Goal: Task Accomplishment & Management: Manage account settings

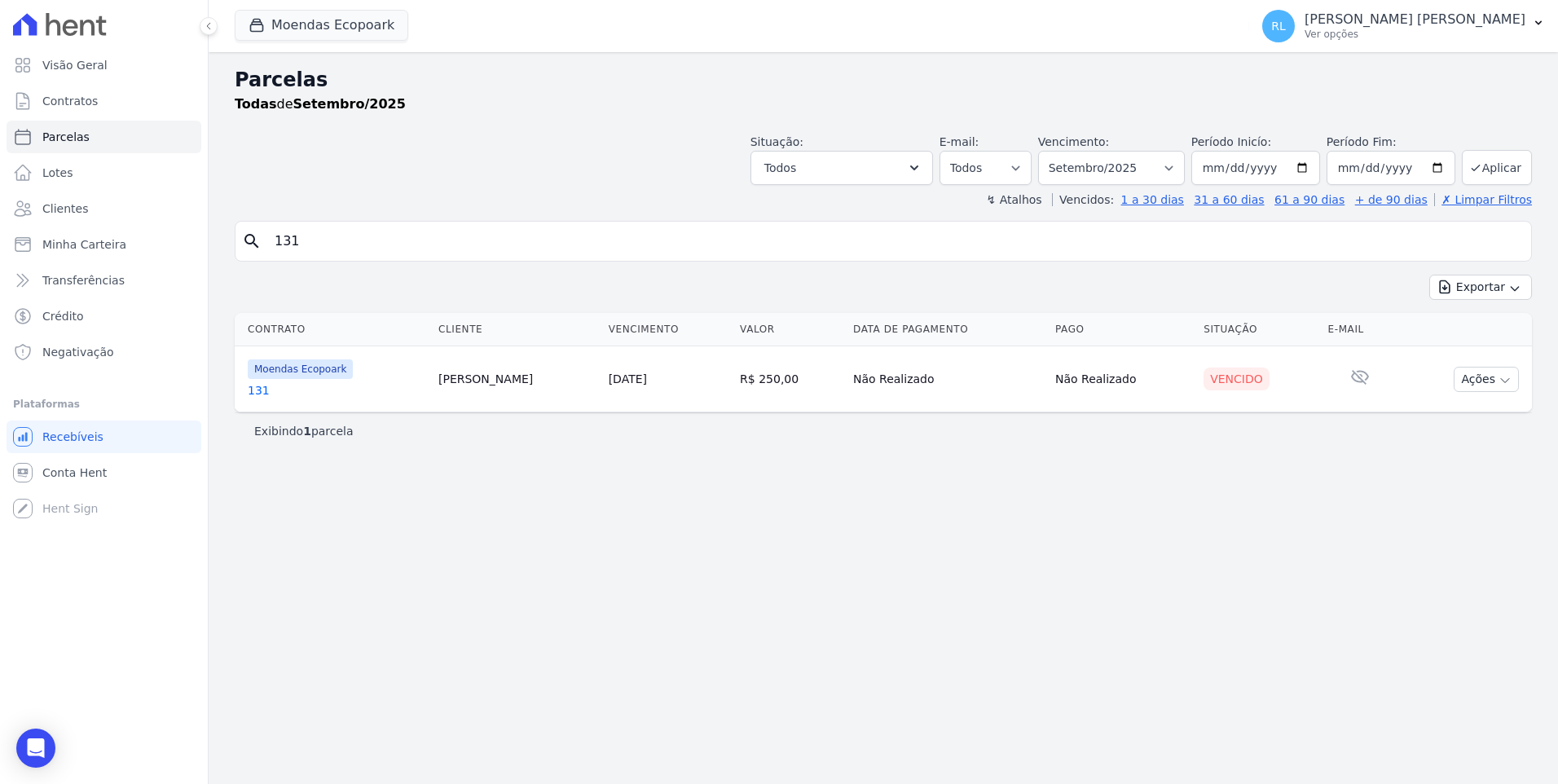
select select
click at [262, 392] on link "131" at bounding box center [337, 390] width 178 height 16
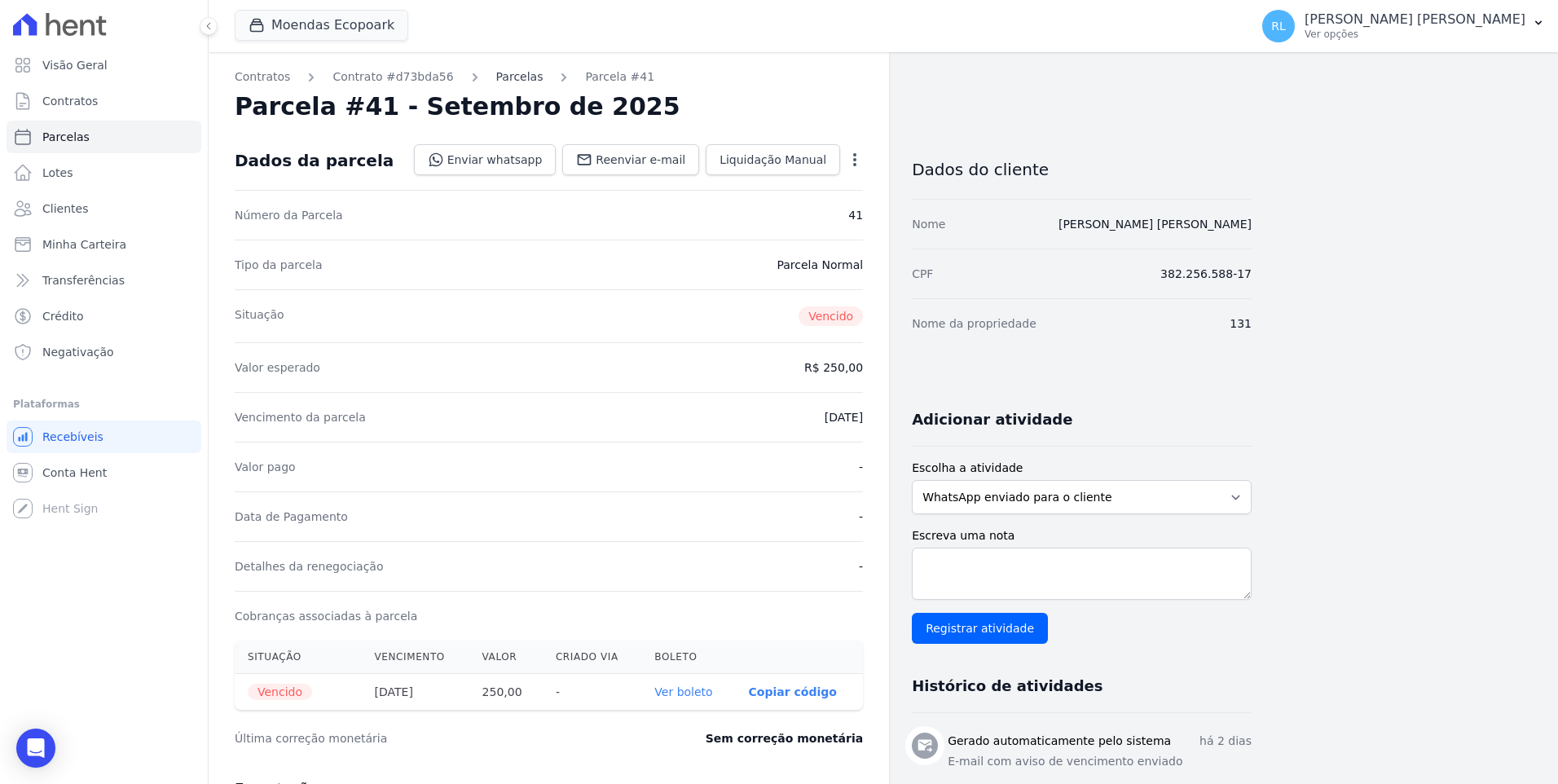
click at [497, 80] on link "Parcelas" at bounding box center [519, 76] width 48 height 17
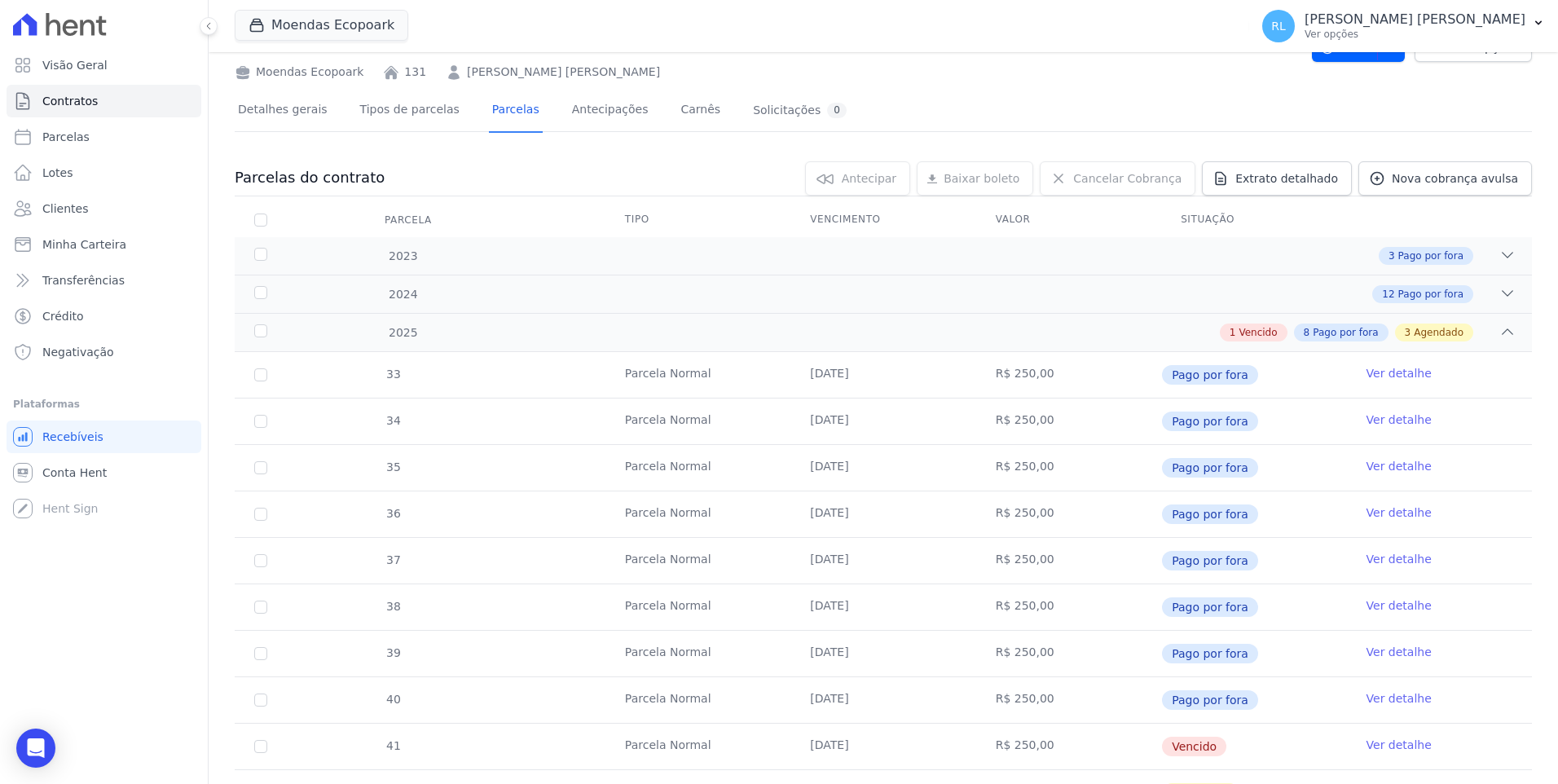
scroll to position [433, 0]
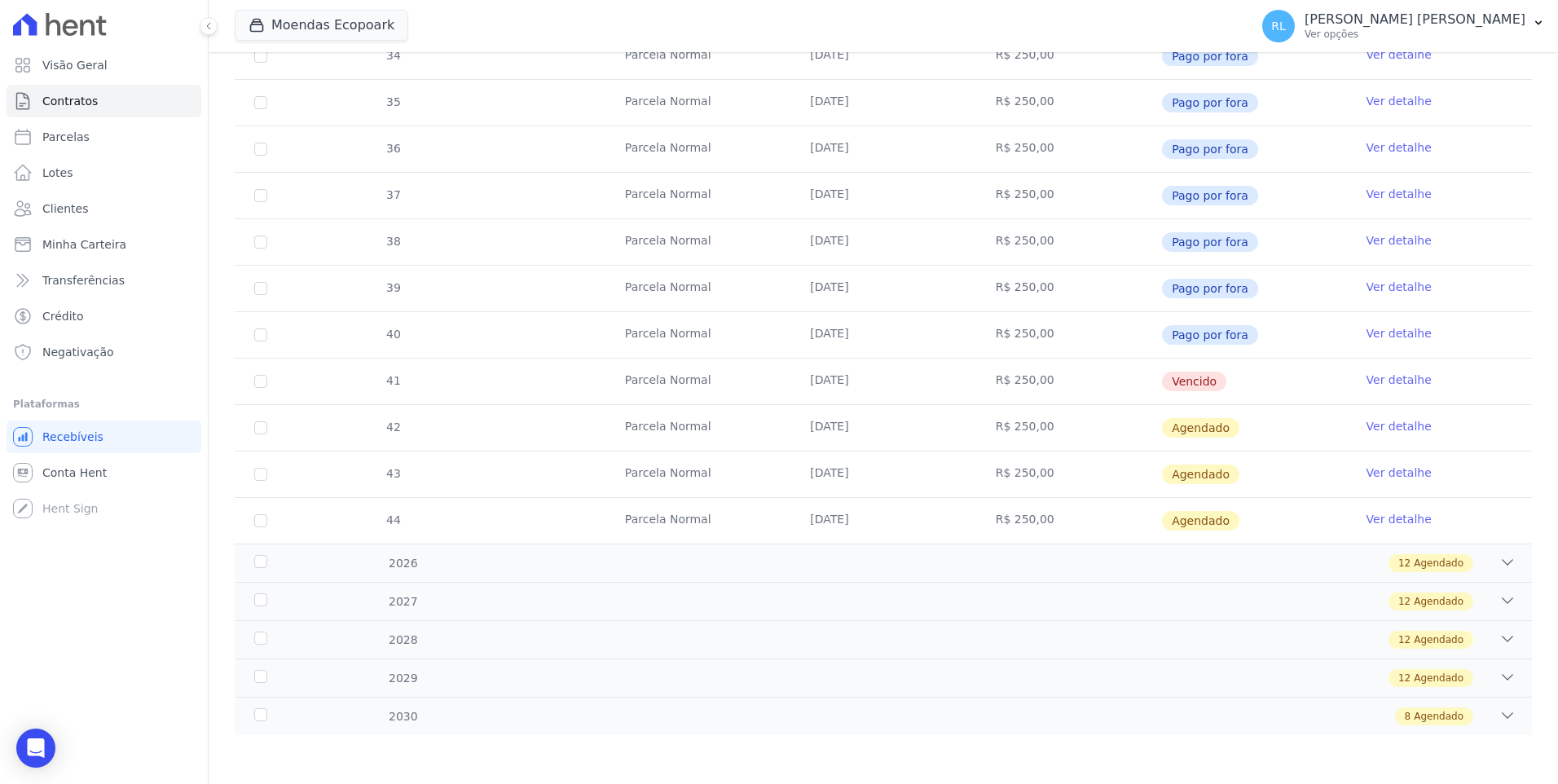
click at [1367, 376] on link "Ver detalhe" at bounding box center [1399, 379] width 65 height 16
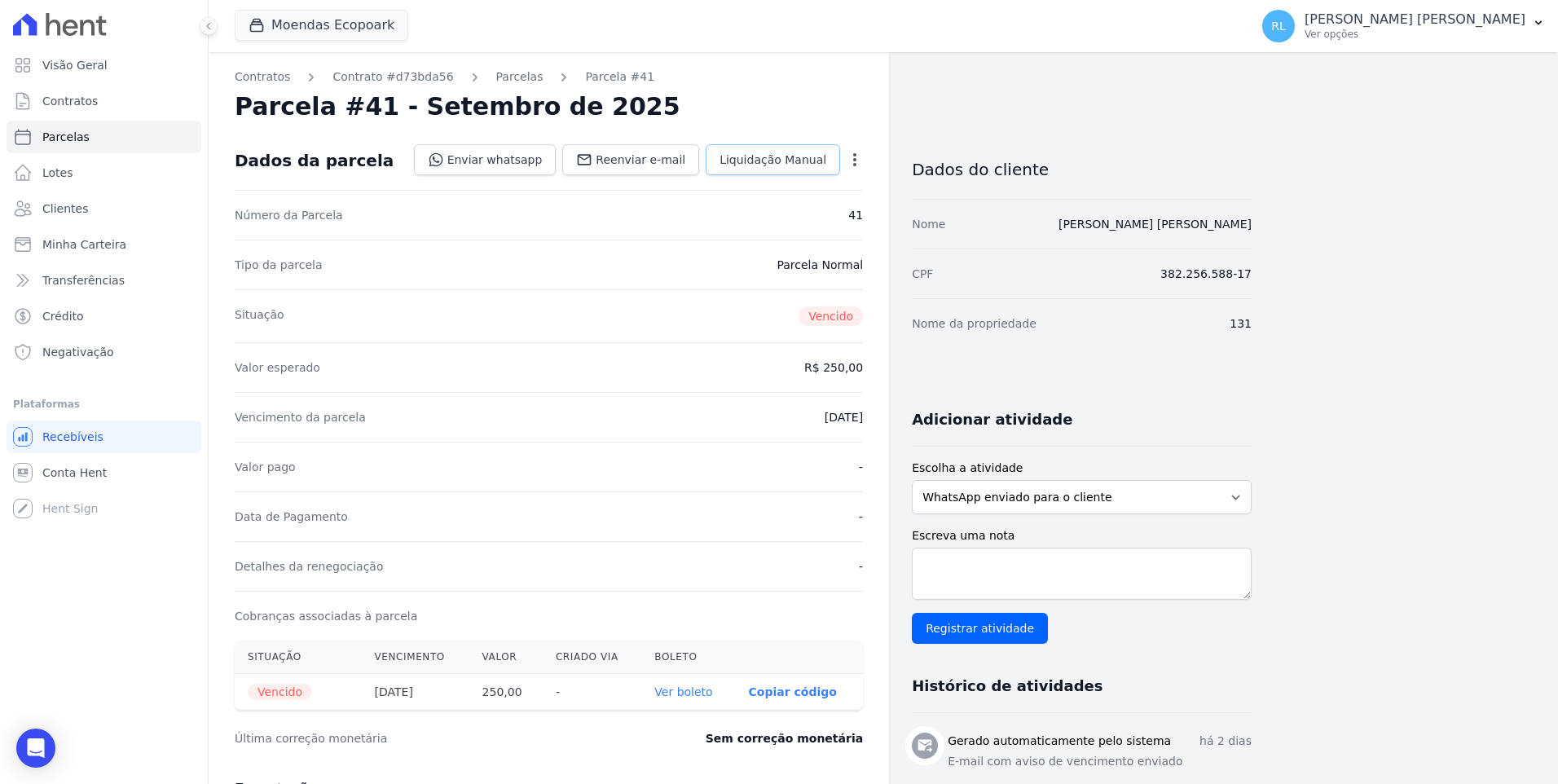
click at [765, 169] on link "Liquidação Manual" at bounding box center [773, 159] width 134 height 31
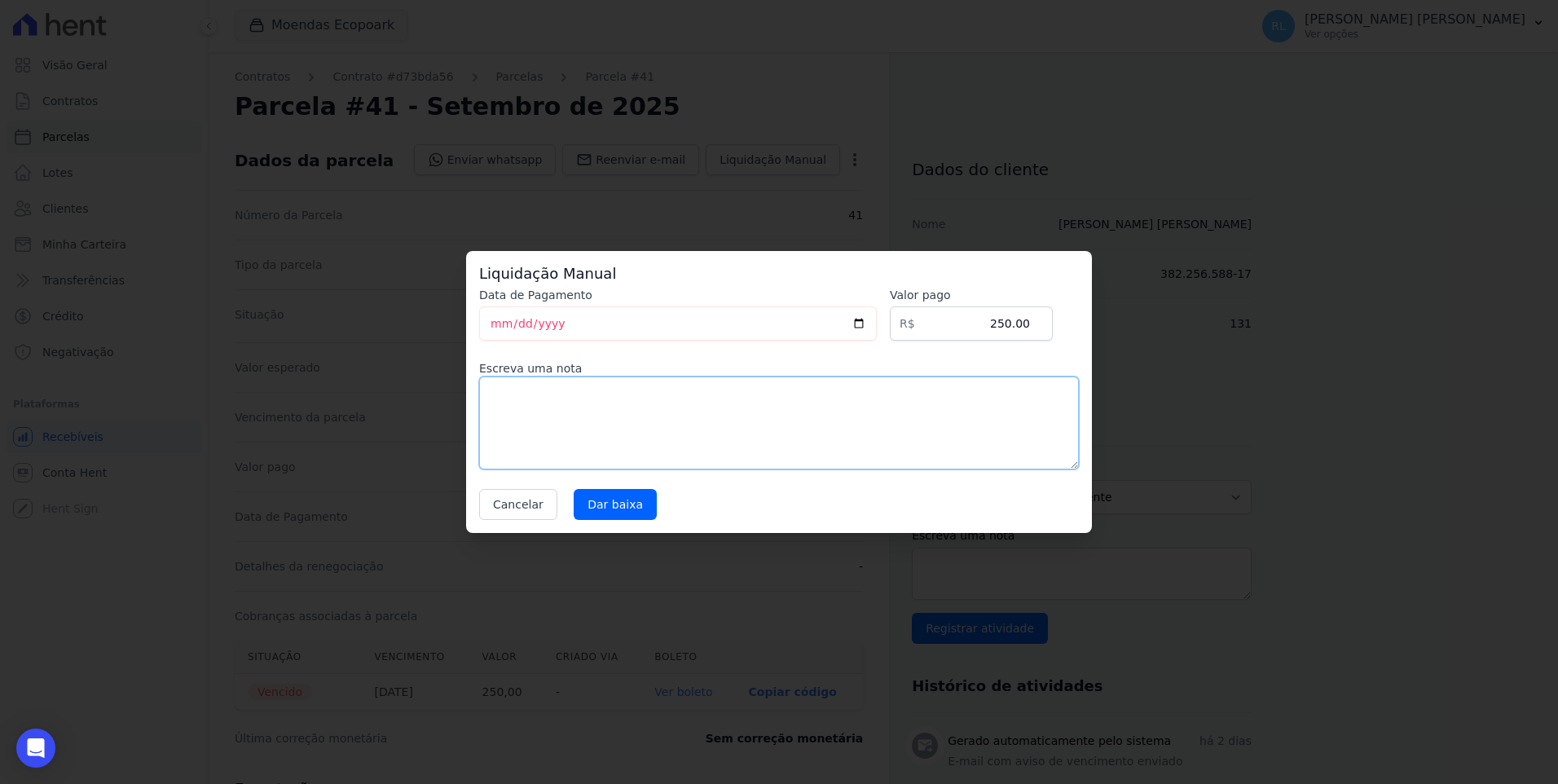
click at [521, 400] on textarea at bounding box center [779, 423] width 600 height 93
type textarea "pix"
click at [586, 499] on input "Dar baixa" at bounding box center [614, 503] width 83 height 31
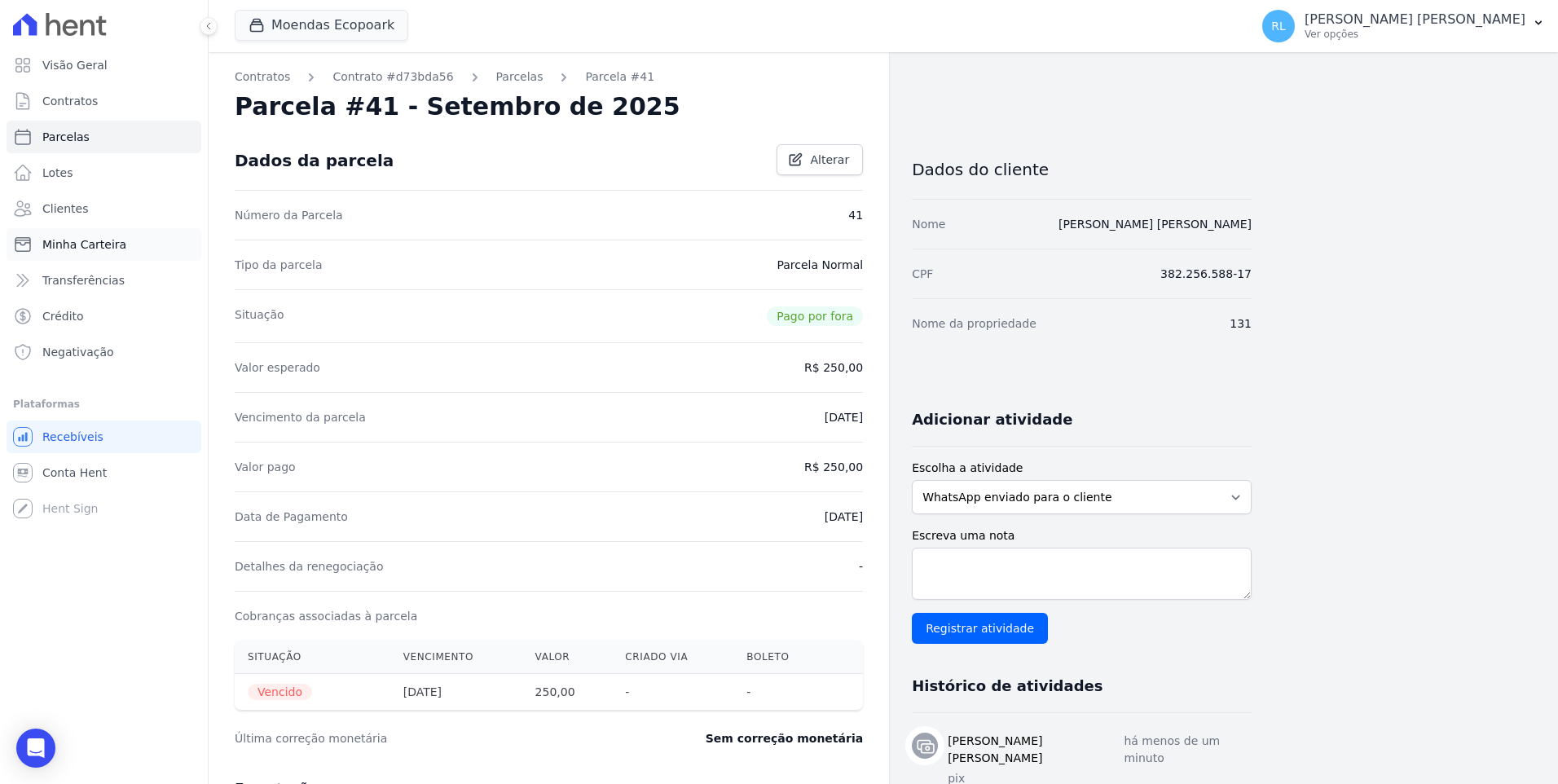
click at [81, 240] on span "Minha Carteira" at bounding box center [84, 243] width 84 height 16
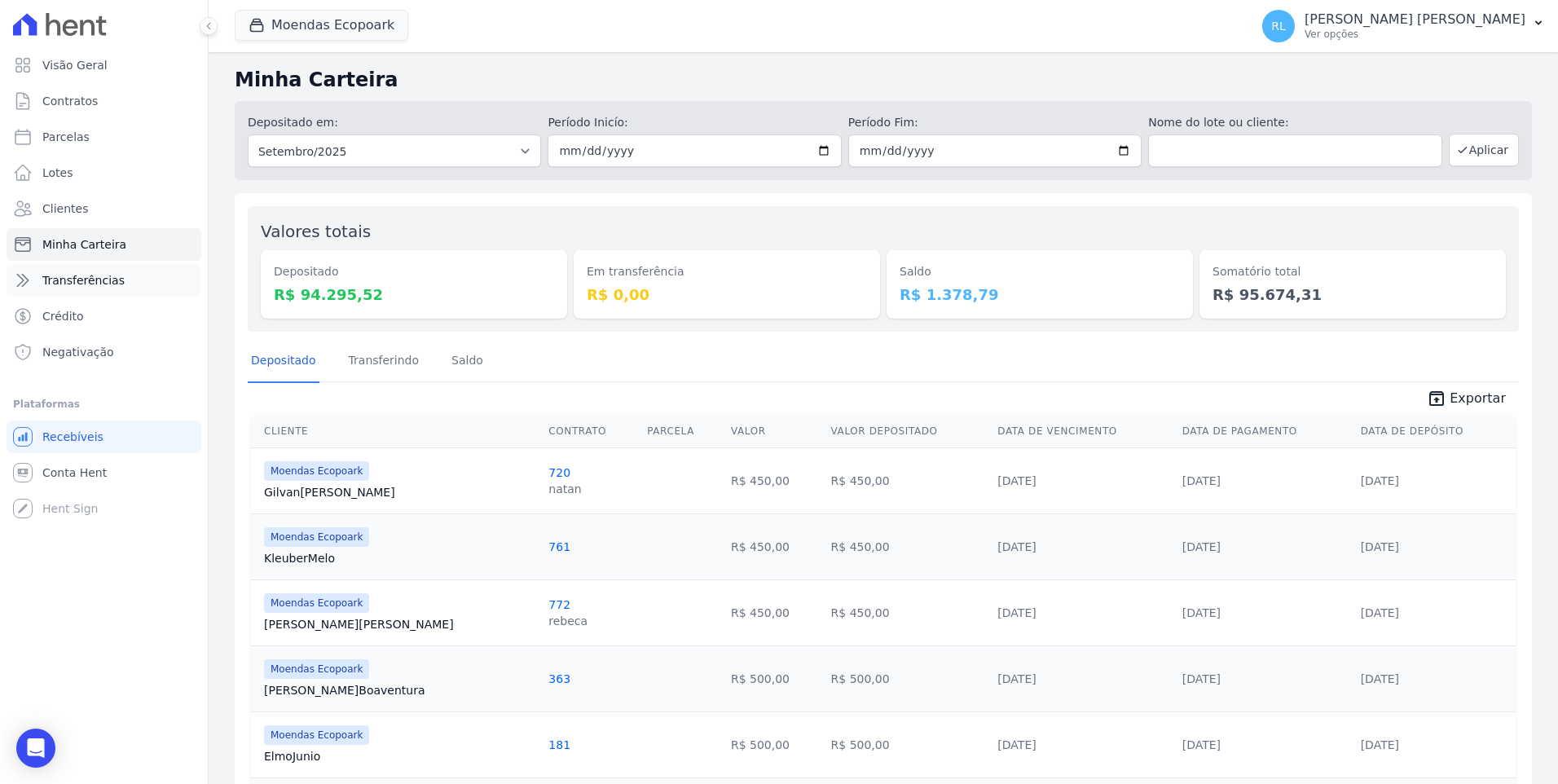
click at [77, 277] on span "Transferências" at bounding box center [83, 280] width 82 height 16
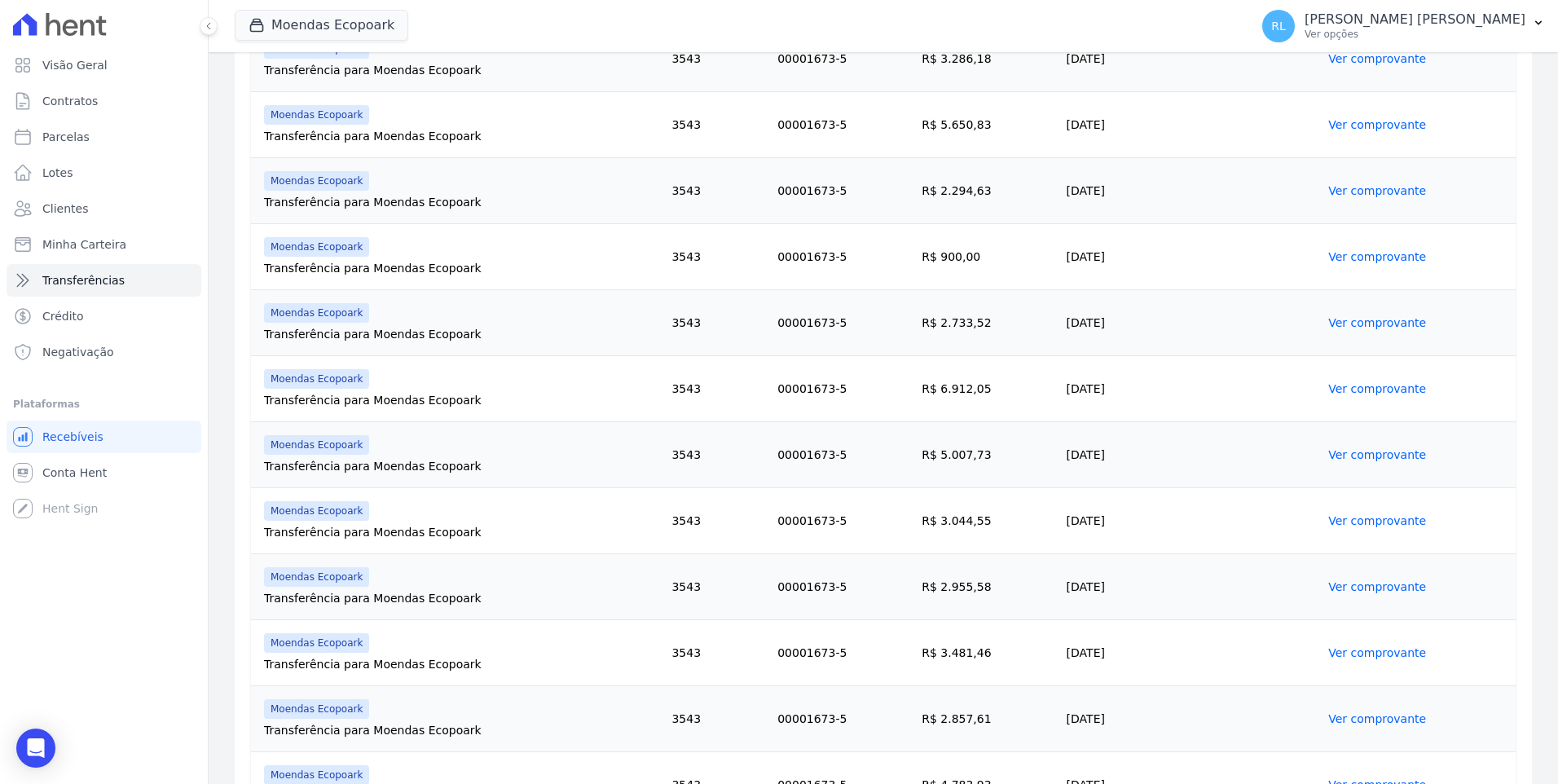
scroll to position [1082, 0]
